Goal: Task Accomplishment & Management: Manage account settings

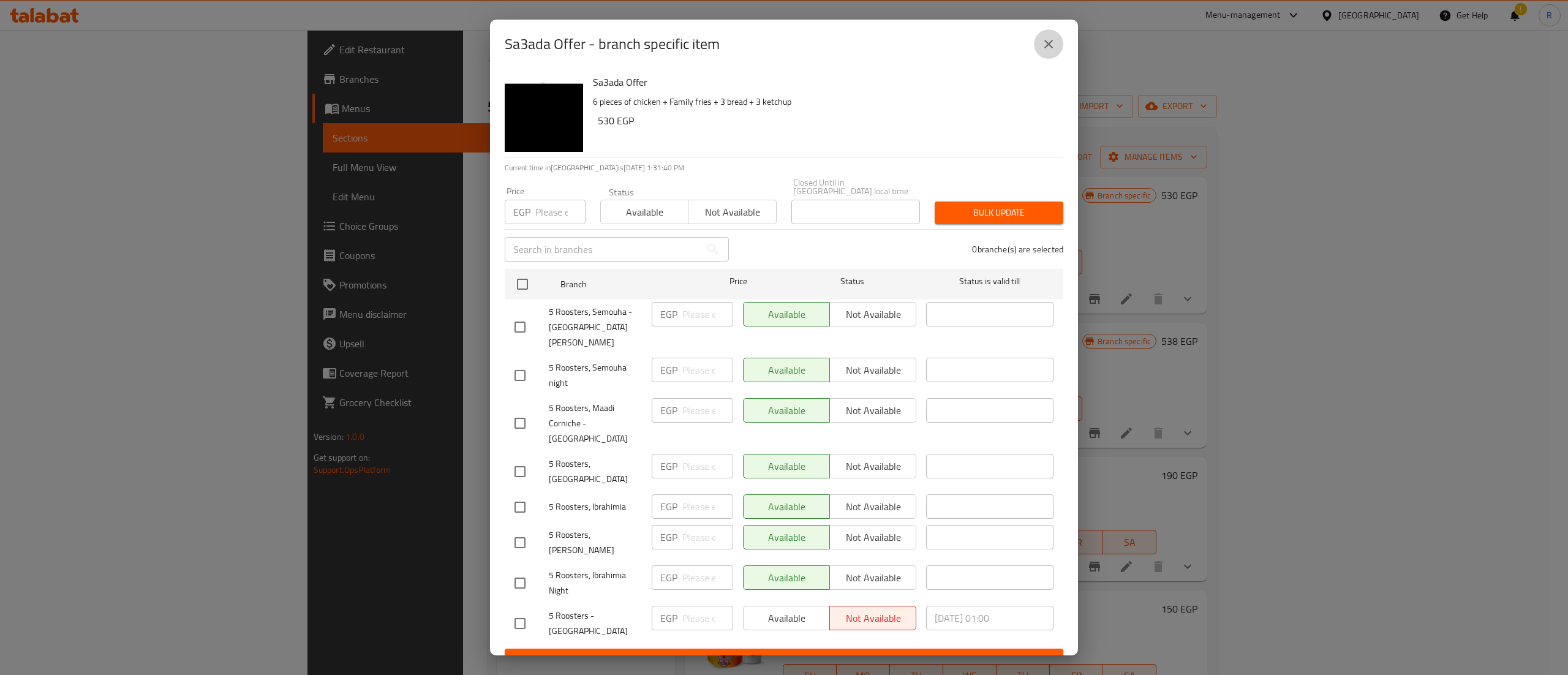
click at [1049, 52] on icon "close" at bounding box center [1048, 44] width 15 height 15
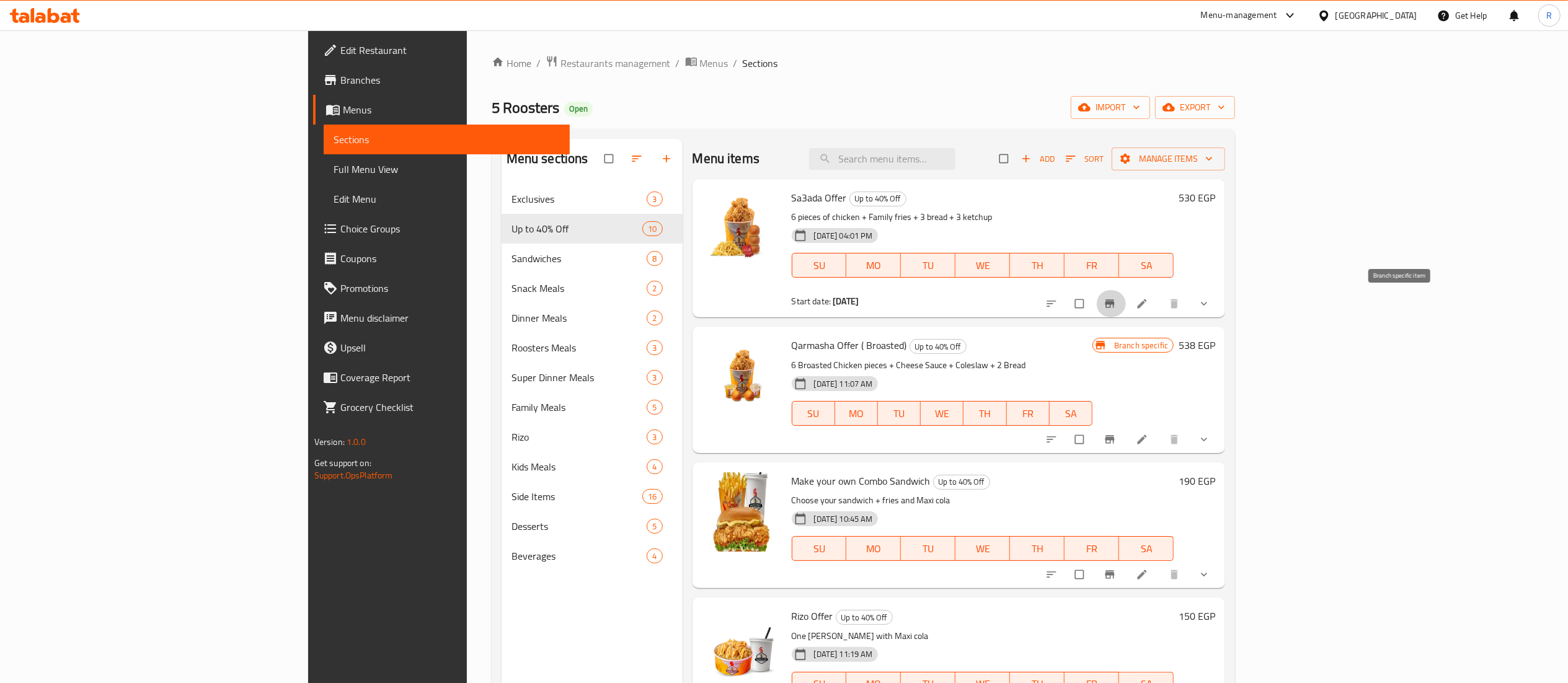
click at [1126, 296] on button "Branch-specific-item" at bounding box center [1110, 304] width 30 height 27
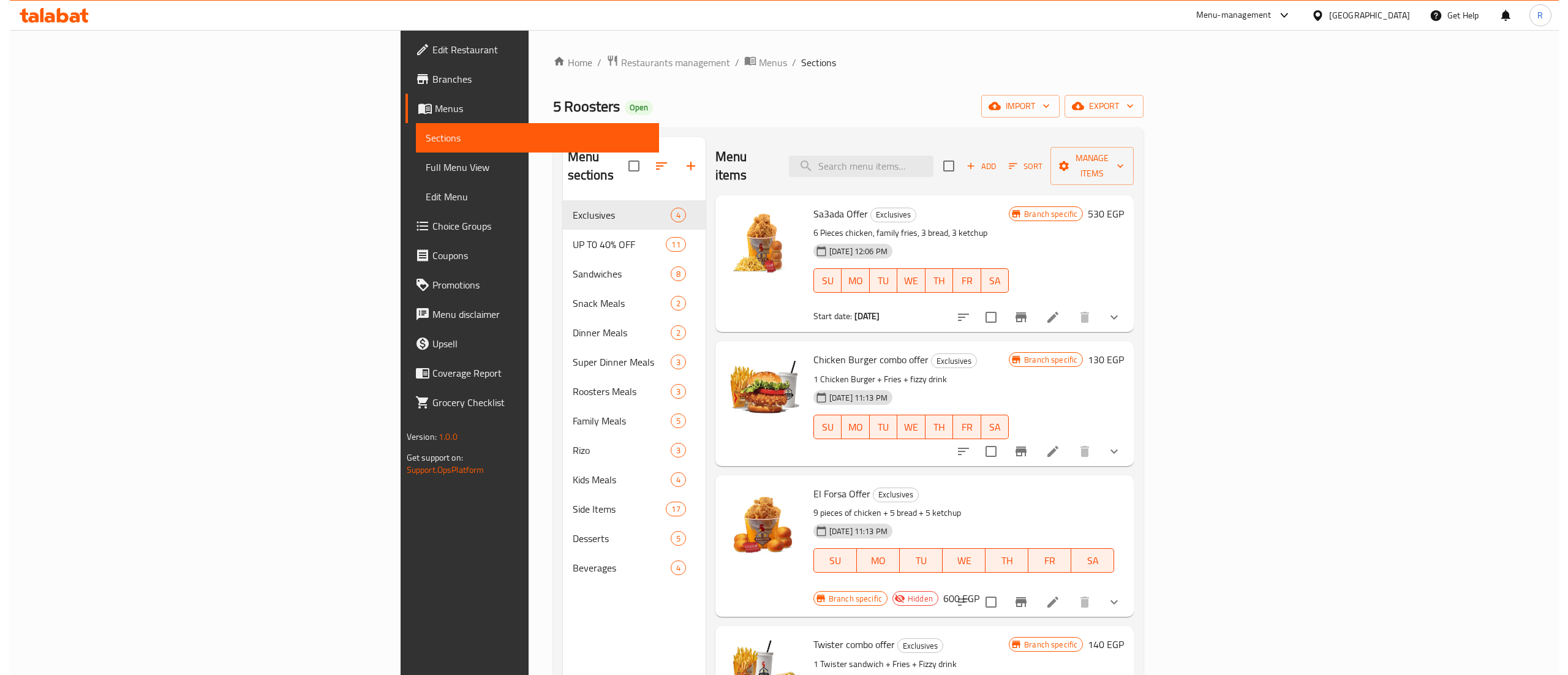
scroll to position [15, 0]
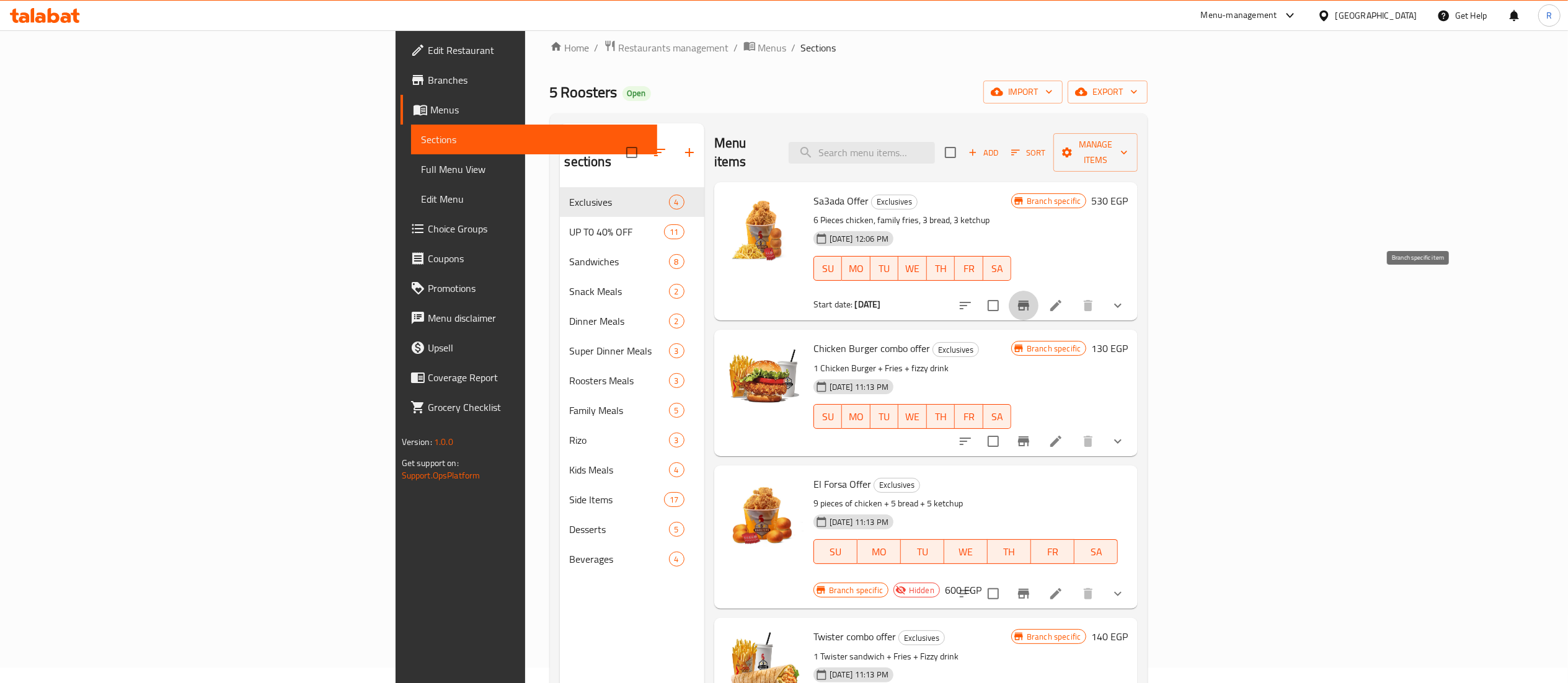
click at [1031, 298] on icon "Branch-specific-item" at bounding box center [1023, 305] width 15 height 15
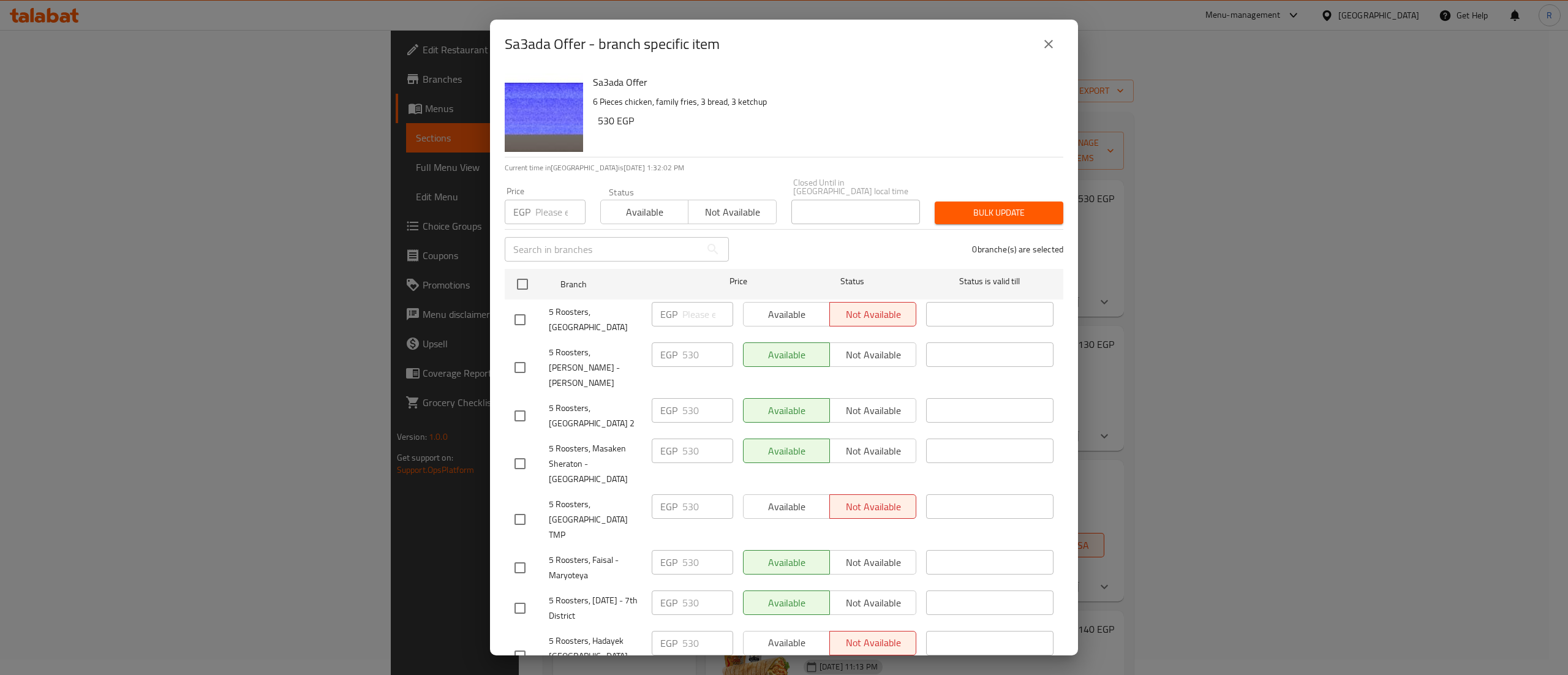
scroll to position [329, 0]
